Goal: Download file/media

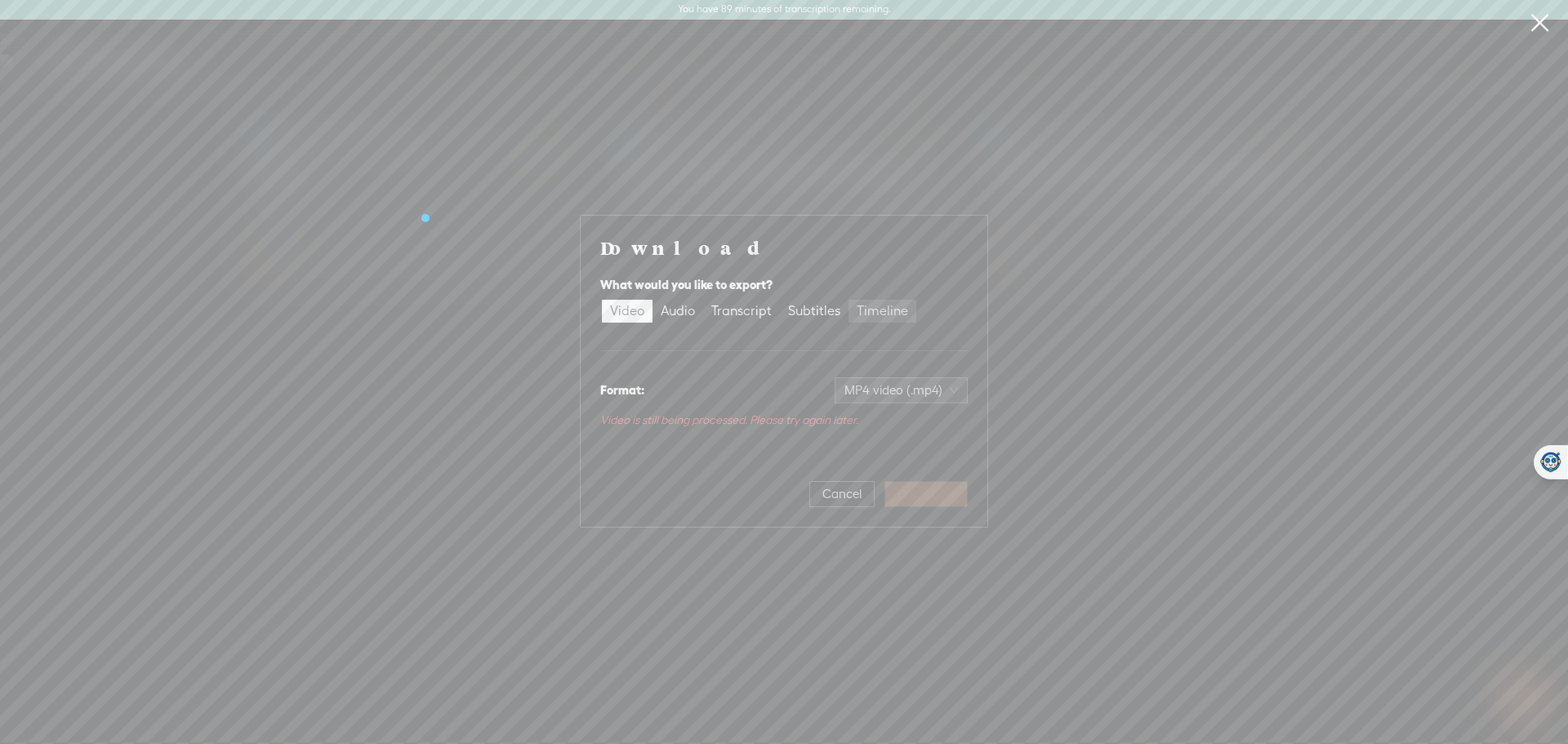
click at [861, 308] on div "Timeline" at bounding box center [883, 310] width 52 height 23
click at [849, 299] on input "Timeline" at bounding box center [849, 299] width 0 height 0
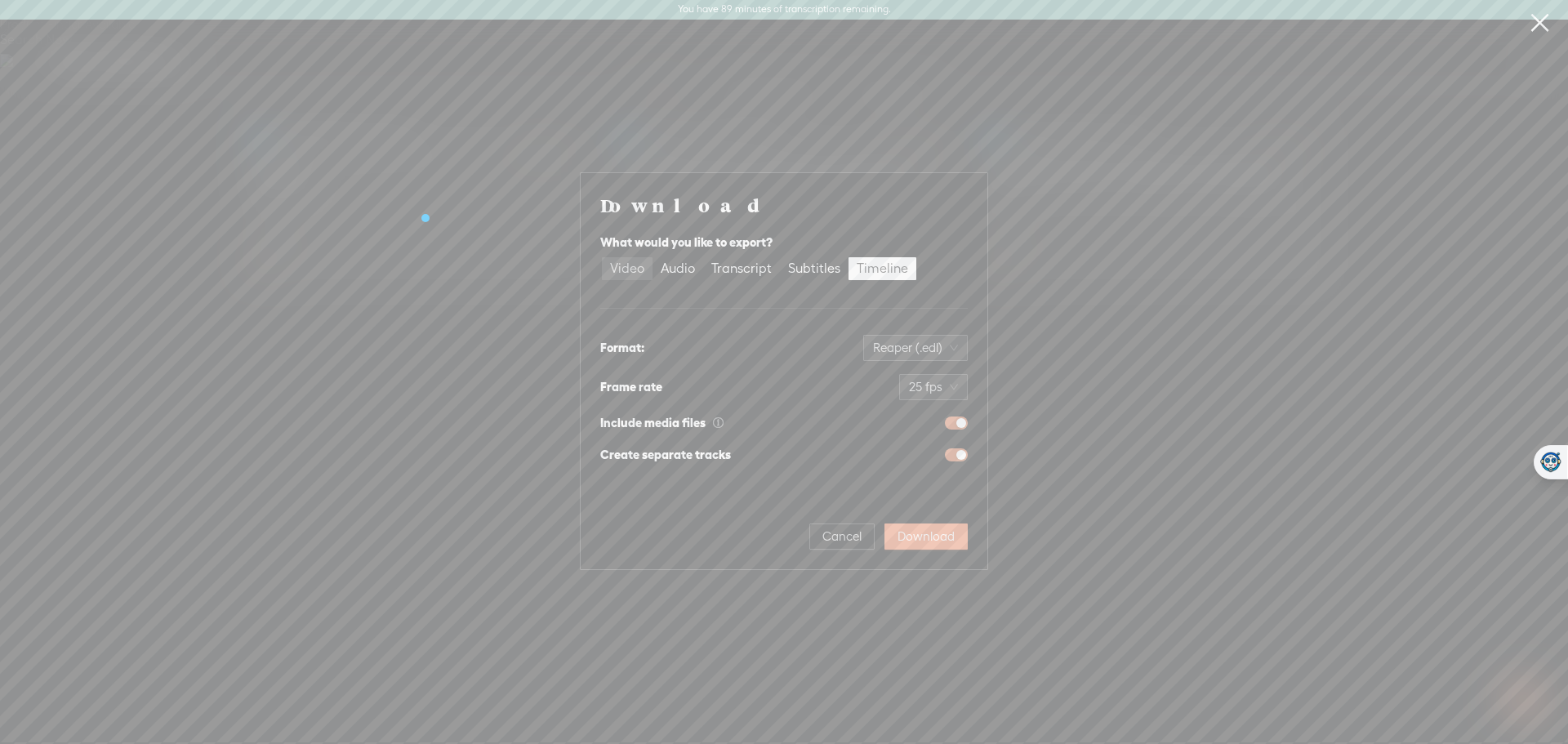
click at [623, 270] on div "Video" at bounding box center [627, 269] width 34 height 23
click at [602, 258] on input "Video" at bounding box center [602, 258] width 0 height 0
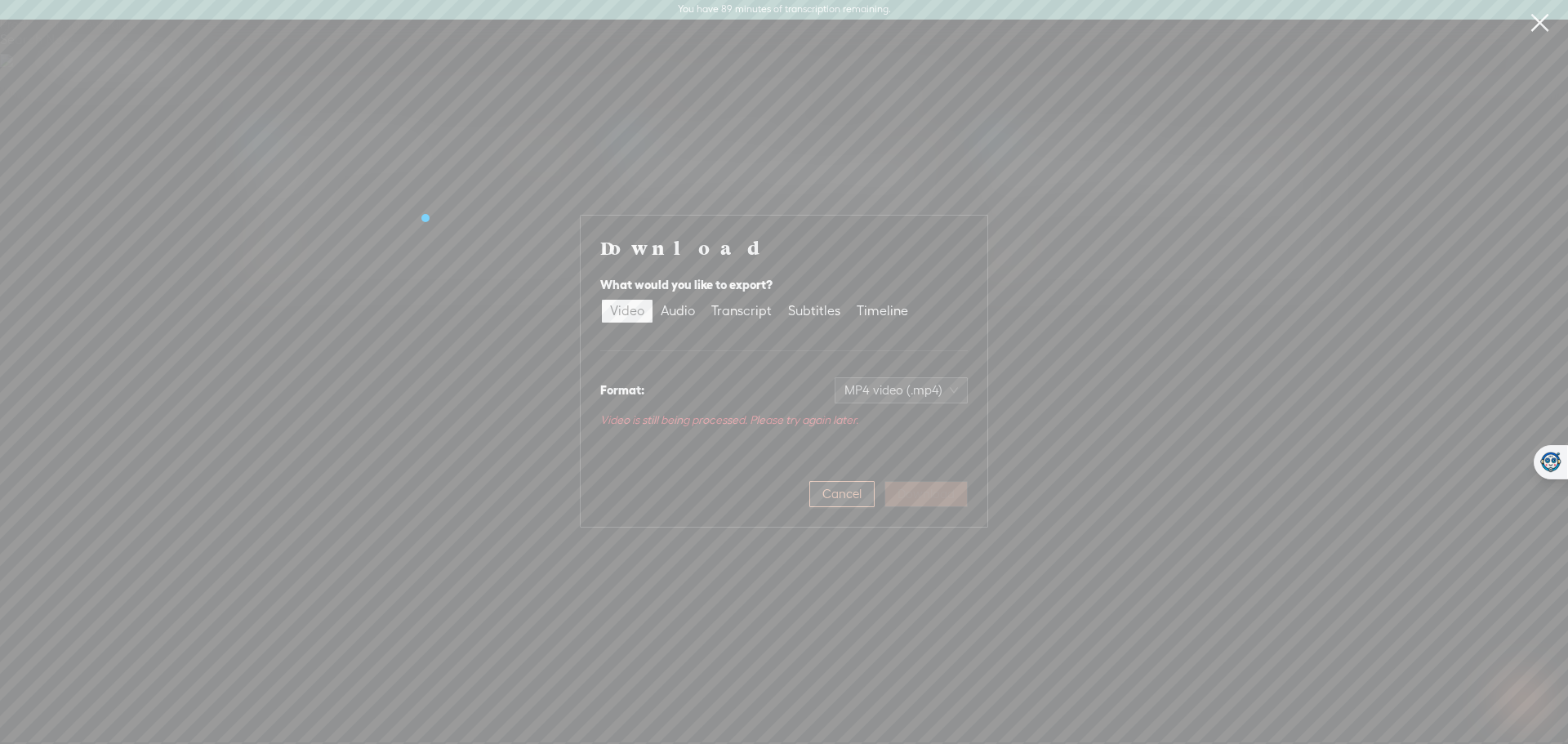
click at [845, 489] on span "Cancel" at bounding box center [842, 493] width 39 height 16
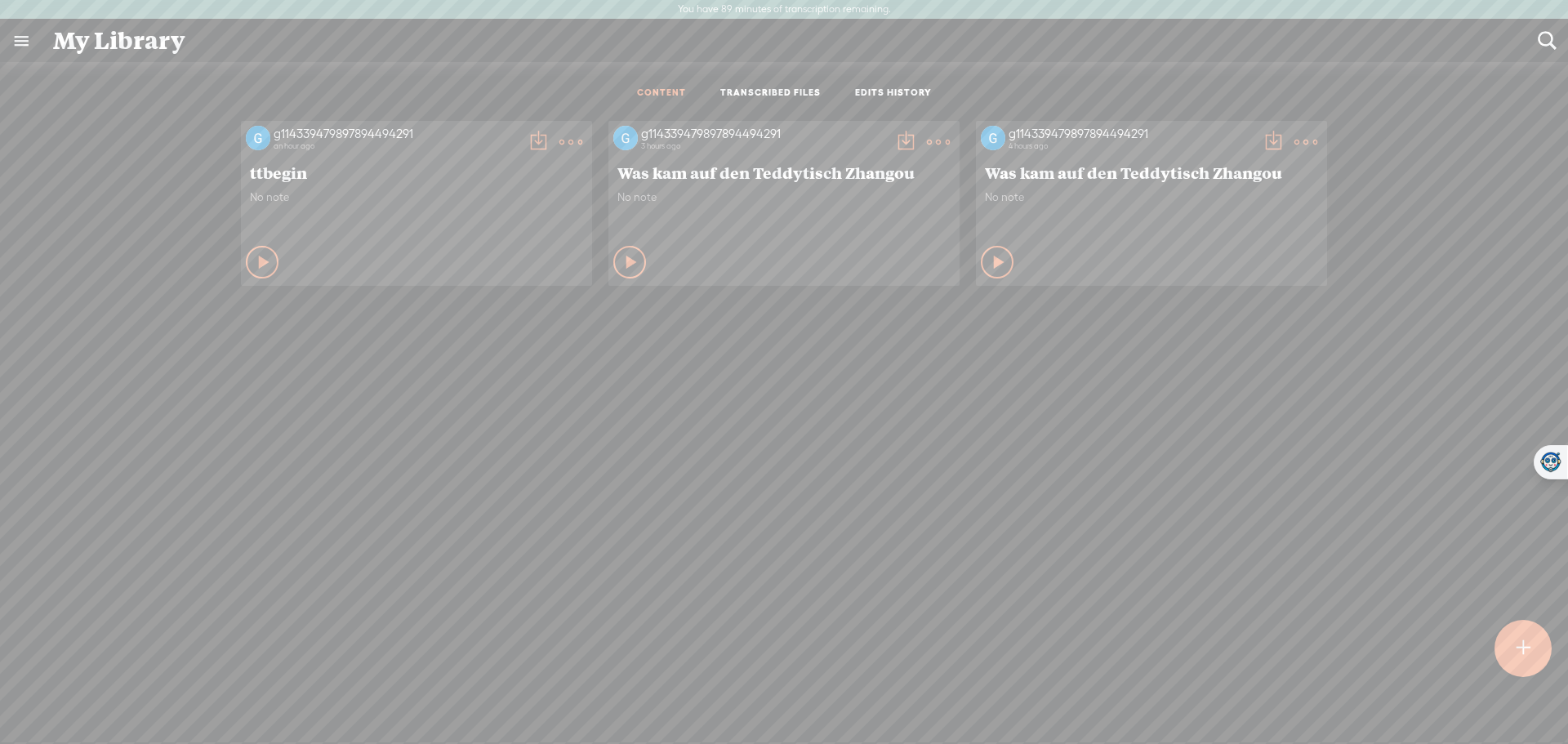
click at [527, 141] on t at bounding box center [538, 142] width 23 height 23
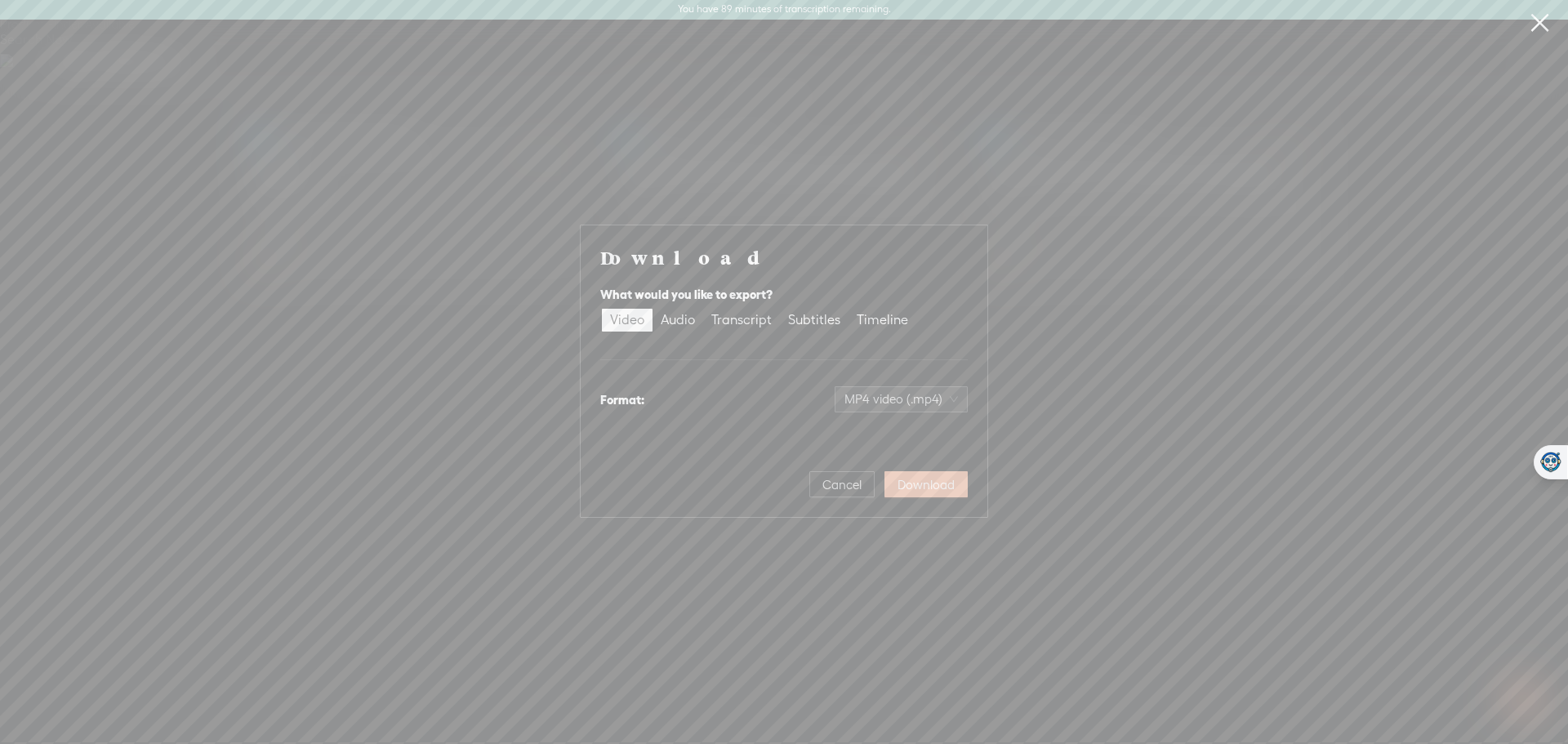
click at [930, 479] on span "Download" at bounding box center [926, 485] width 57 height 16
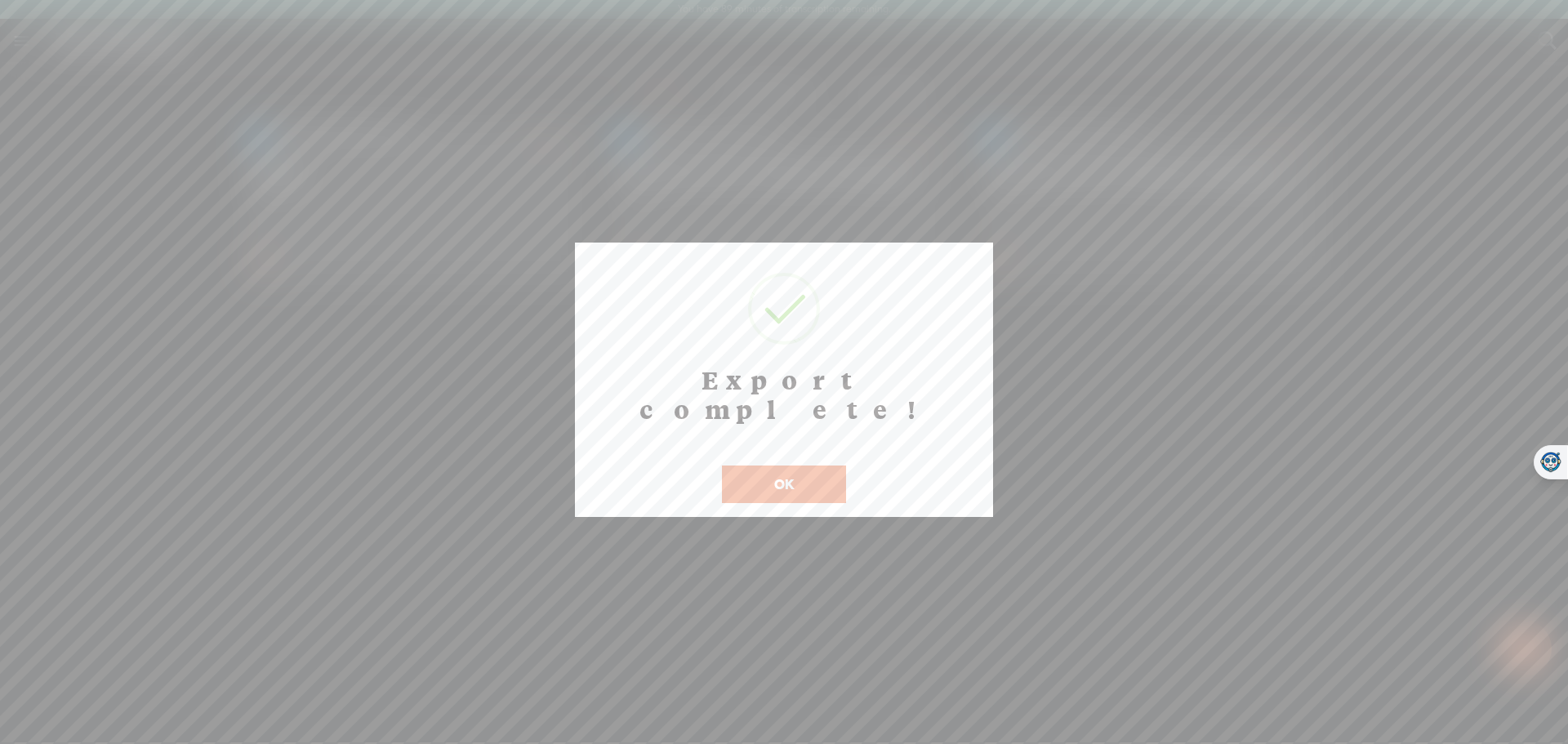
click at [799, 465] on button "OK" at bounding box center [784, 484] width 124 height 37
